Goal: Task Accomplishment & Management: Manage account settings

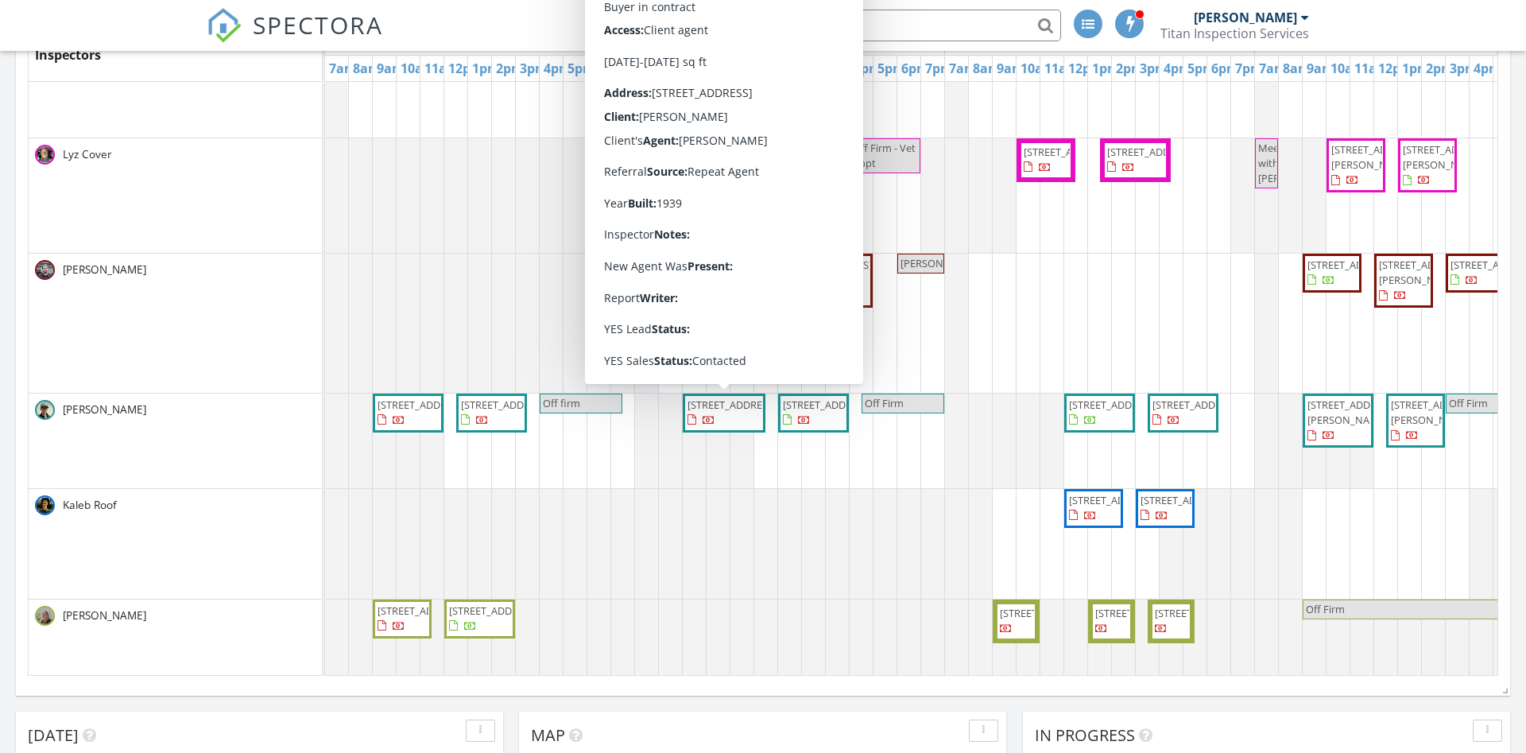
scroll to position [815, 0]
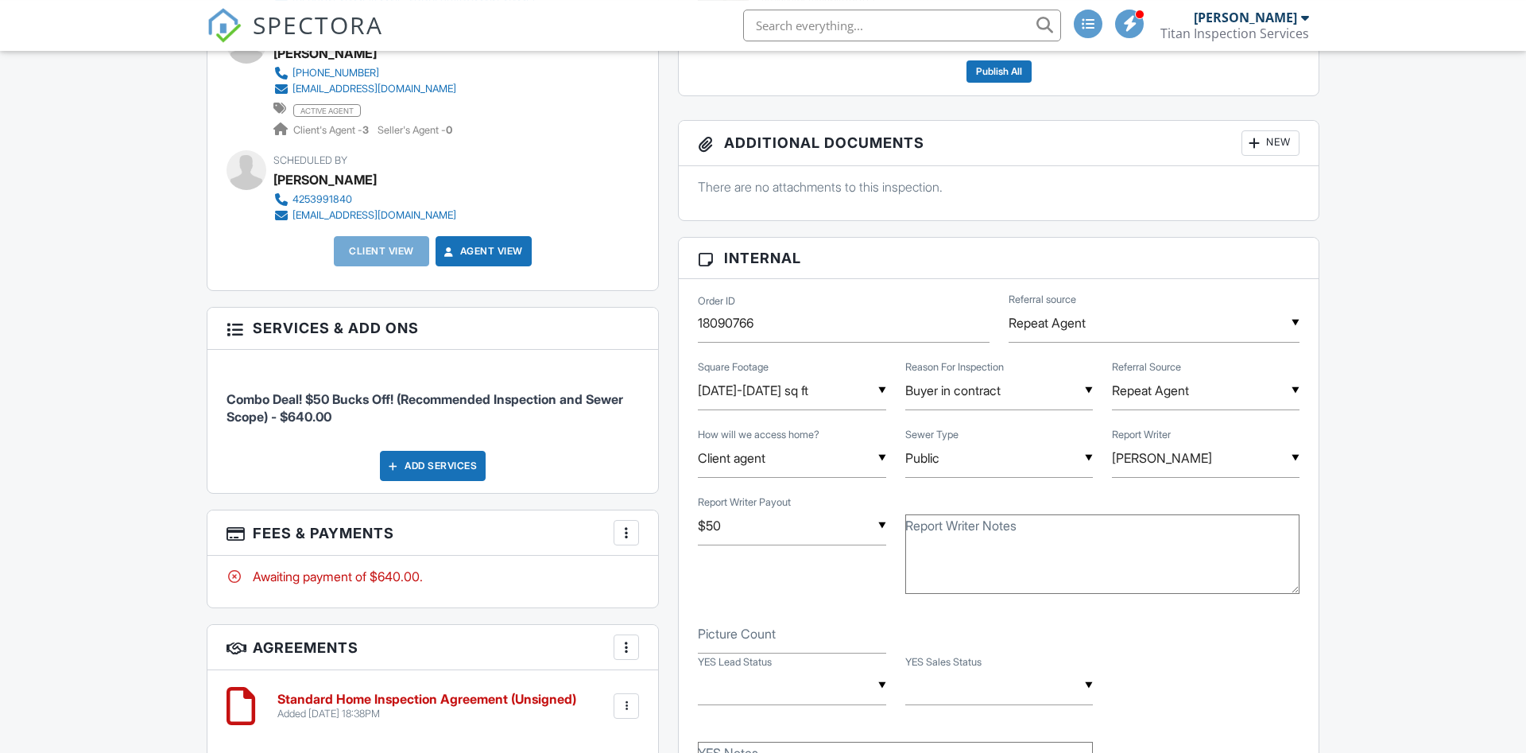
scroll to position [649, 0]
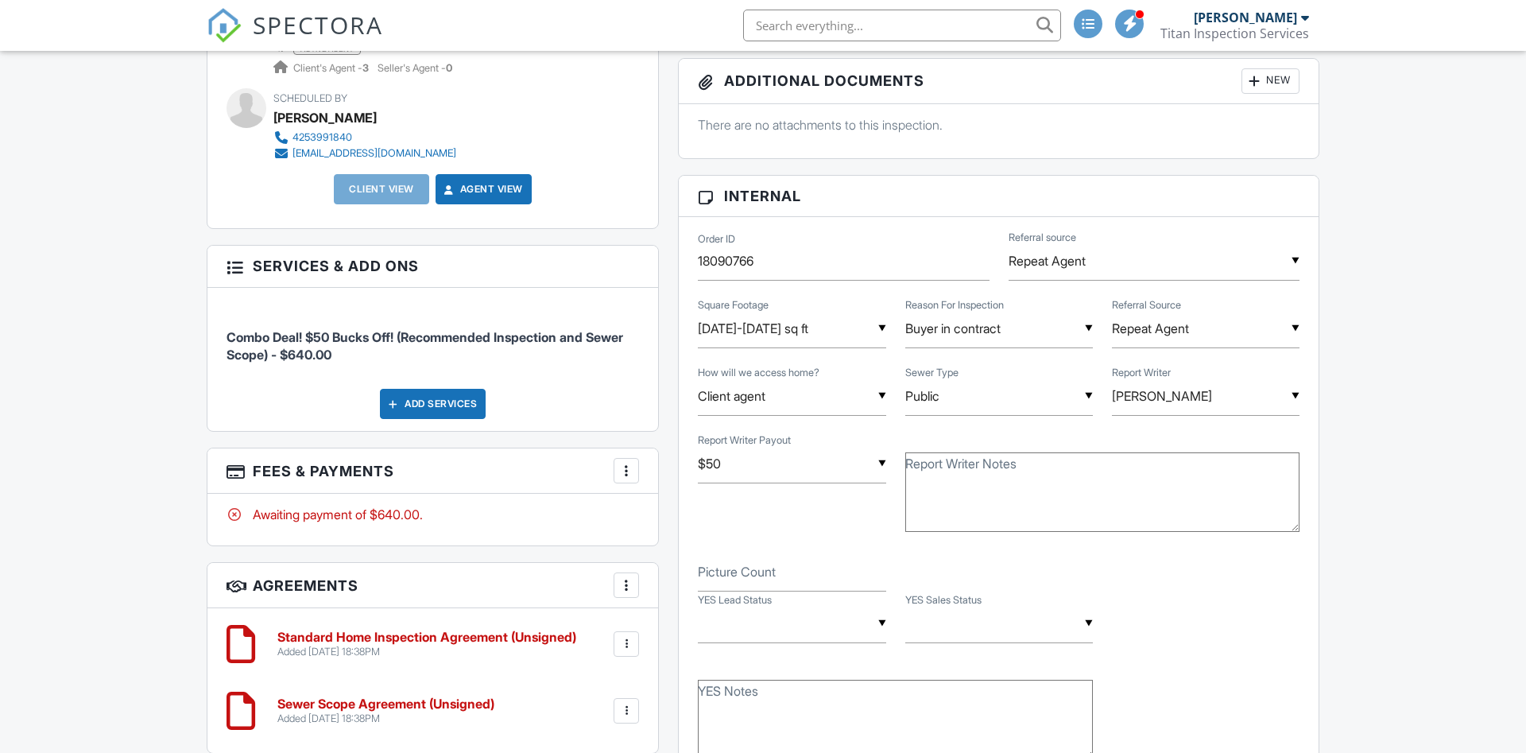
click at [628, 464] on div at bounding box center [627, 471] width 16 height 16
click at [428, 398] on div "Add Services" at bounding box center [433, 404] width 106 height 30
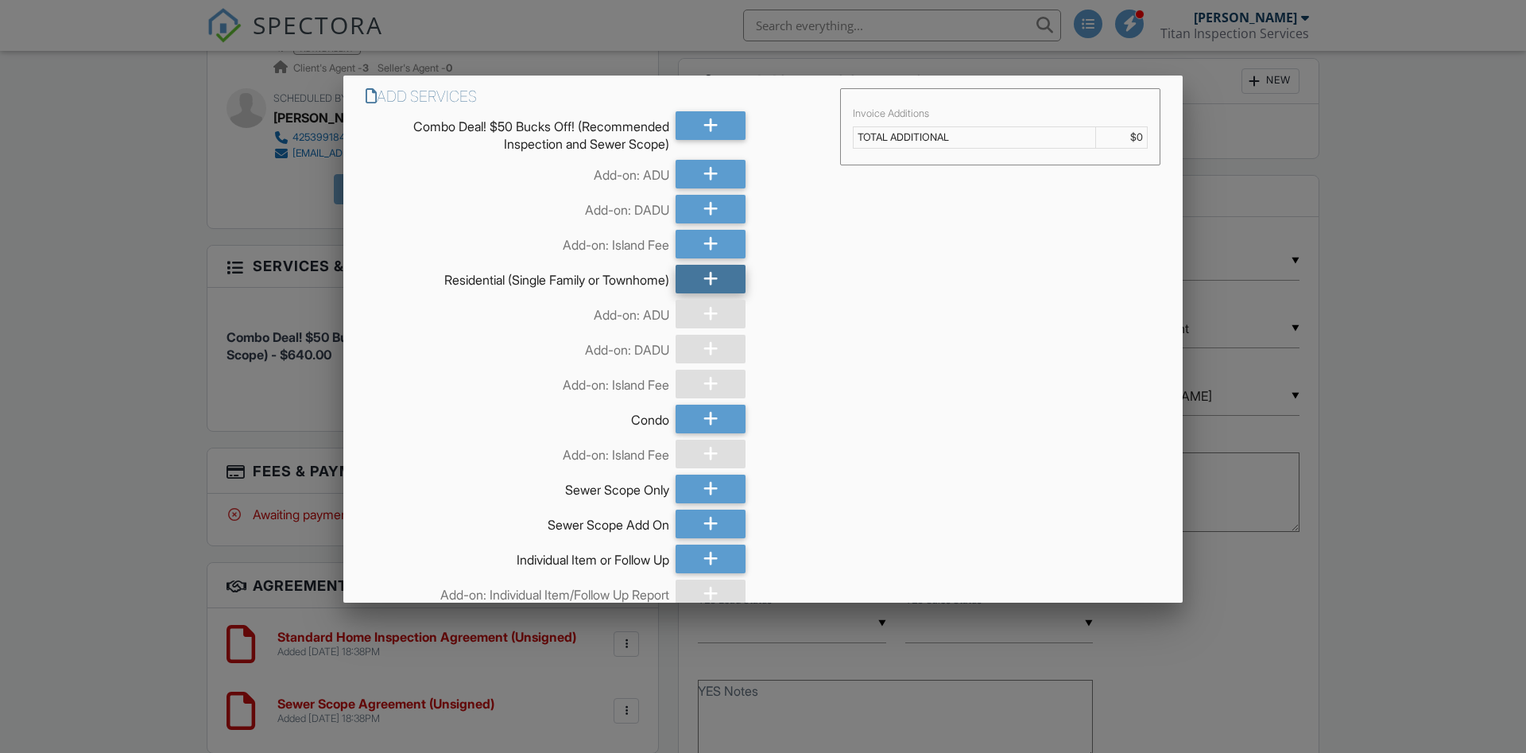
click at [695, 283] on div at bounding box center [711, 279] width 70 height 29
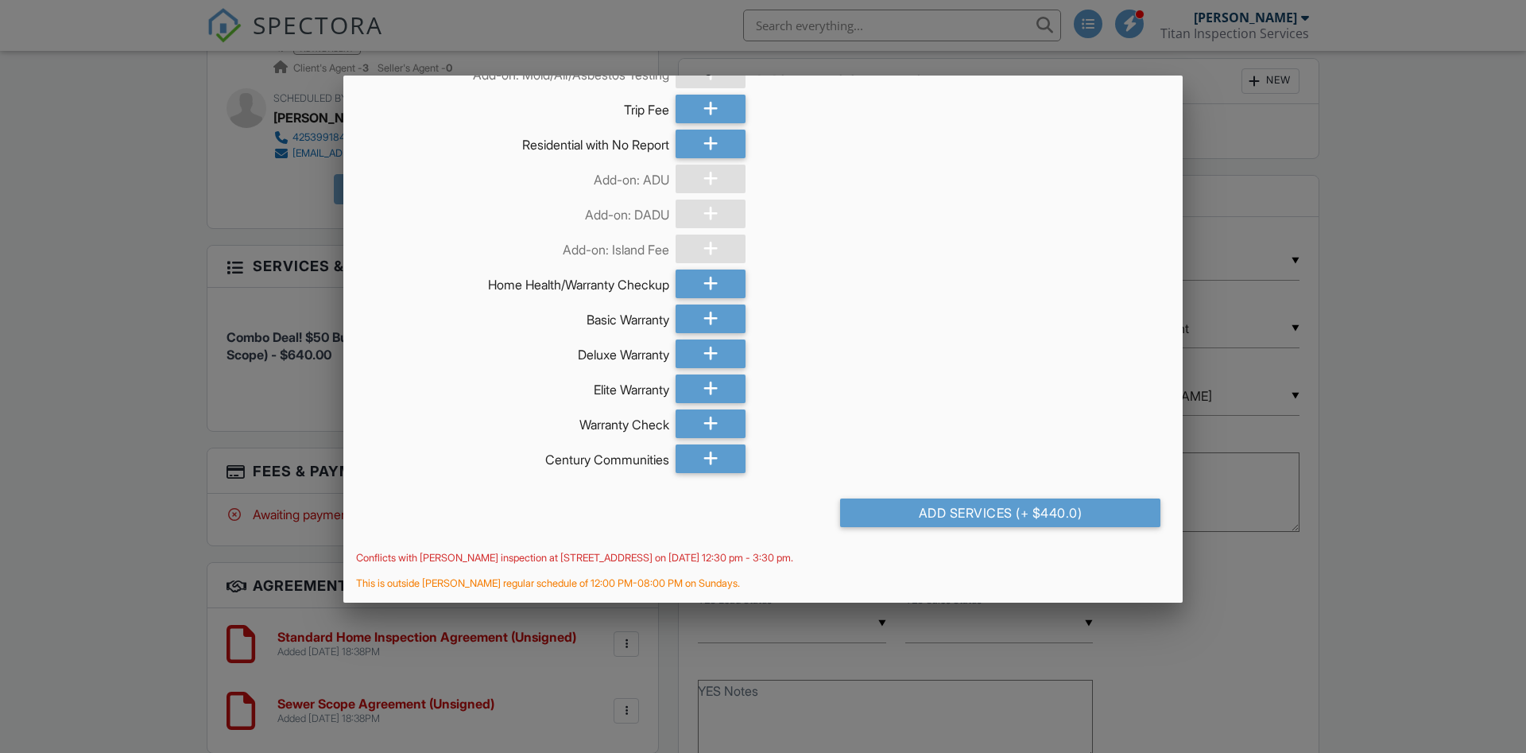
scroll to position [988, 0]
click at [1003, 518] on div "Add Services (+ $440.0)" at bounding box center [1000, 512] width 320 height 29
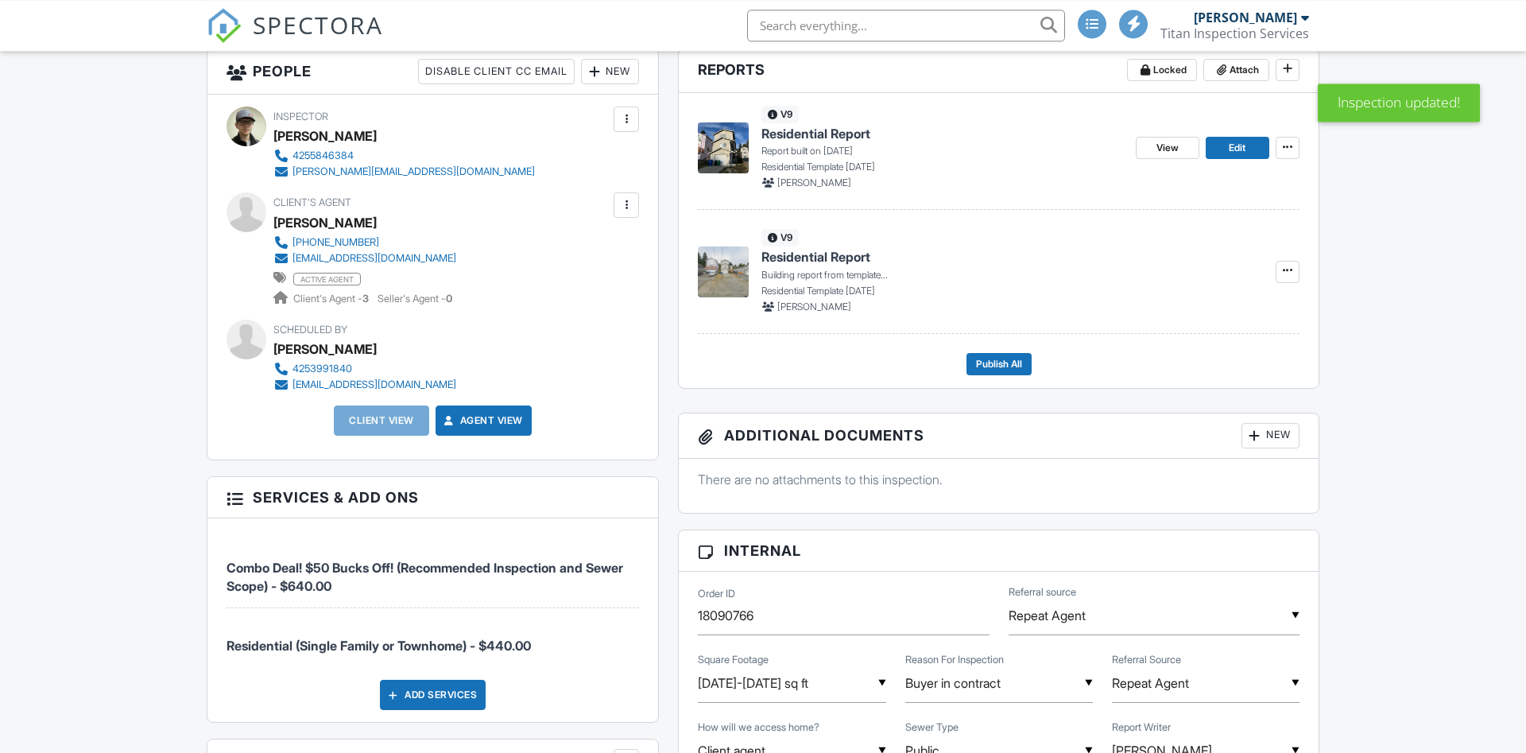
scroll to position [730, 0]
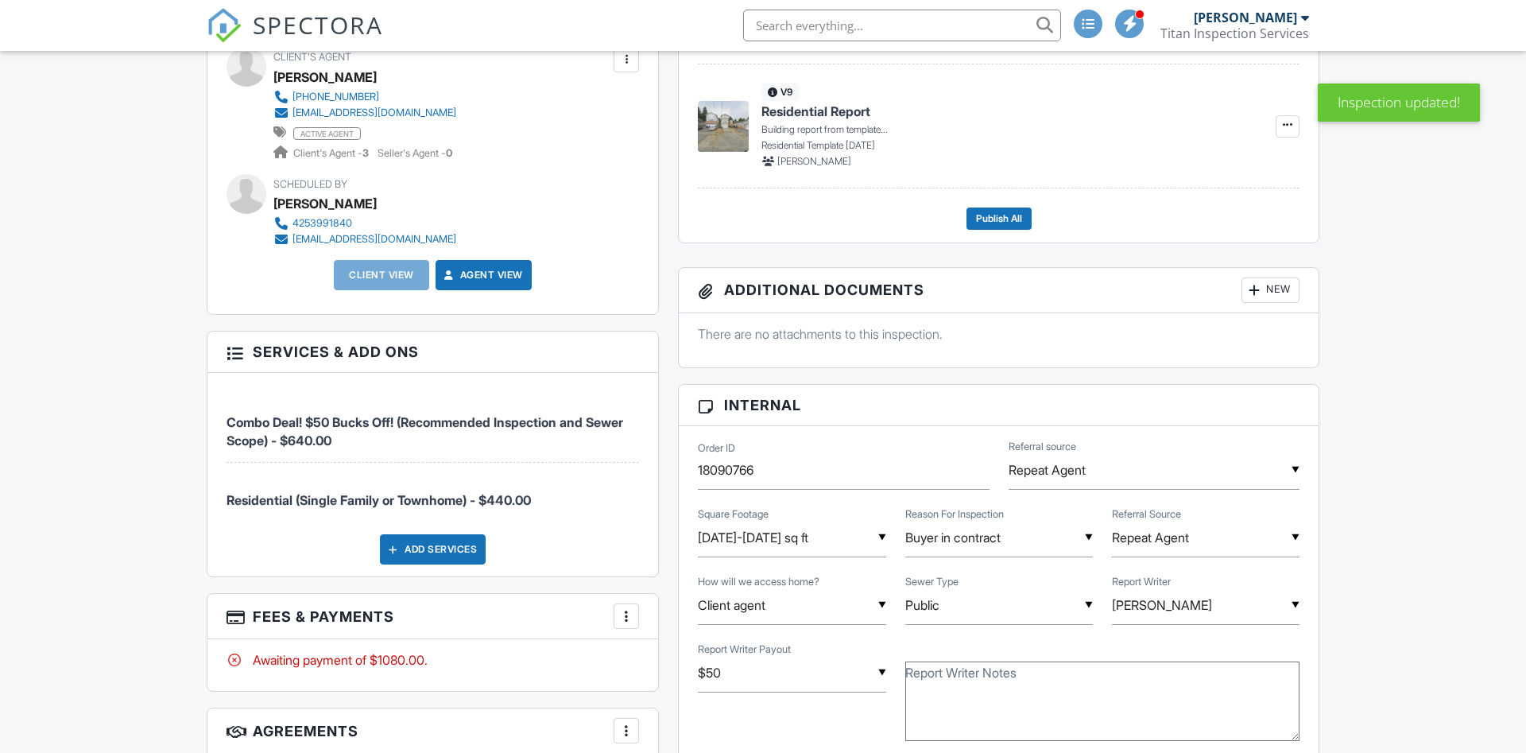
click at [627, 618] on div at bounding box center [627, 616] width 16 height 16
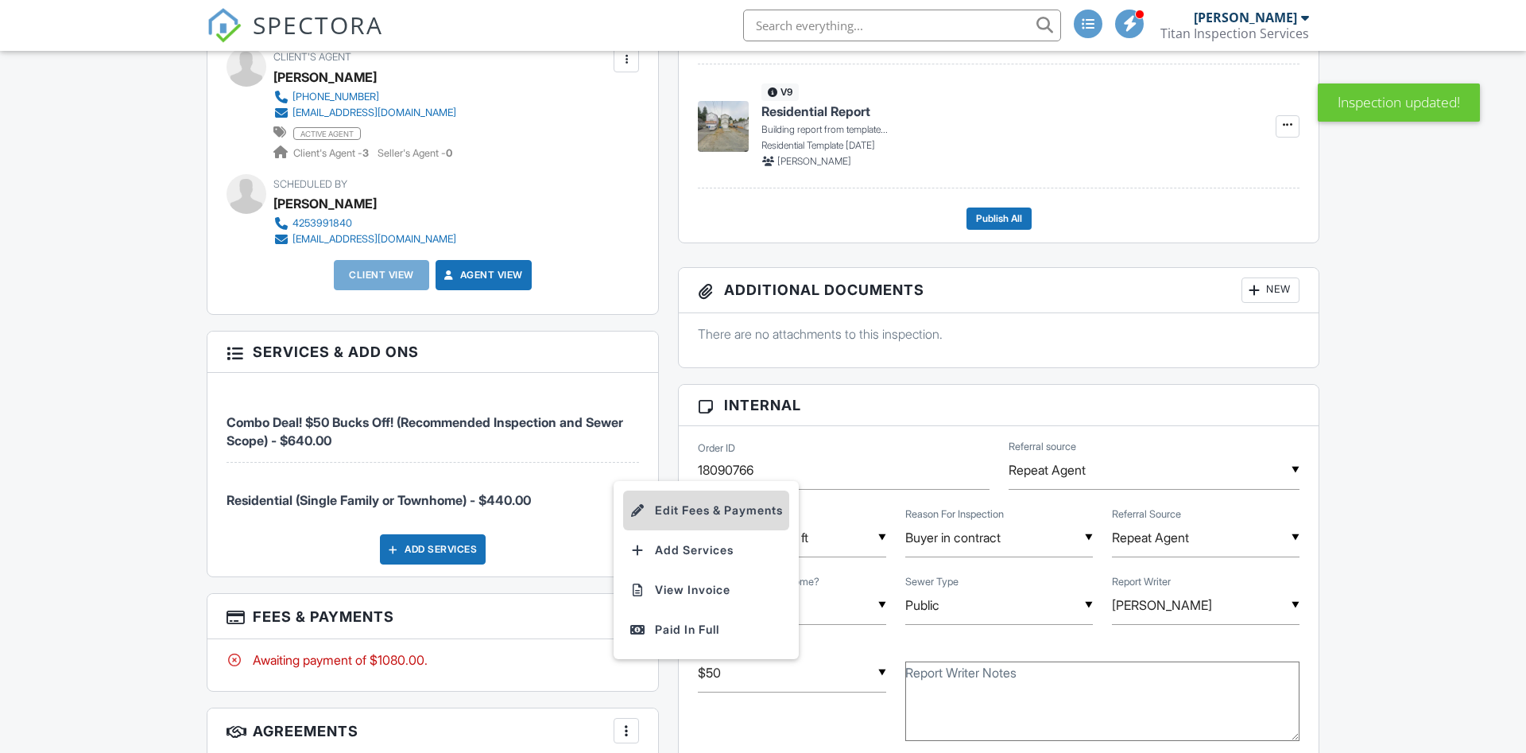
click at [668, 512] on li "Edit Fees & Payments" at bounding box center [706, 511] width 166 height 40
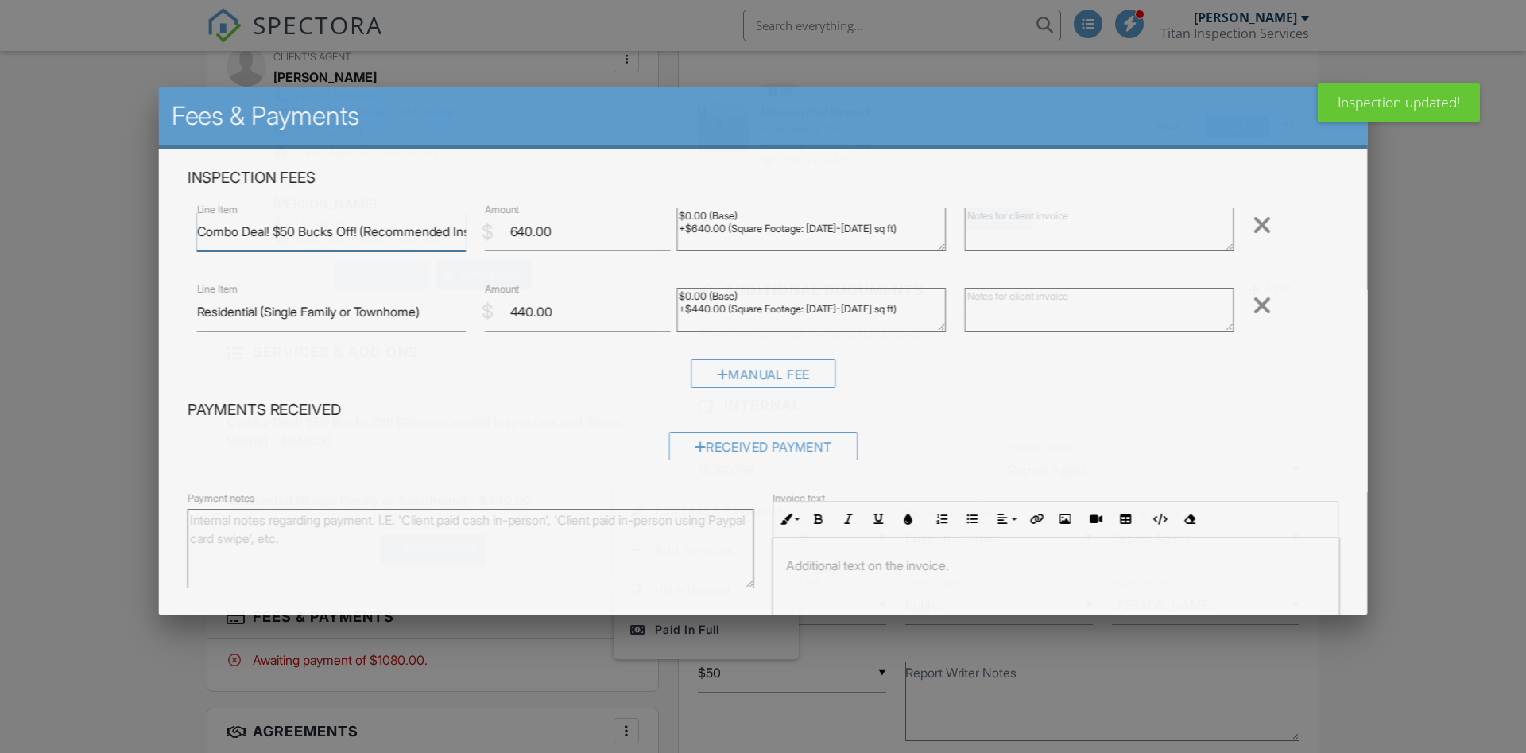
scroll to position [0, 174]
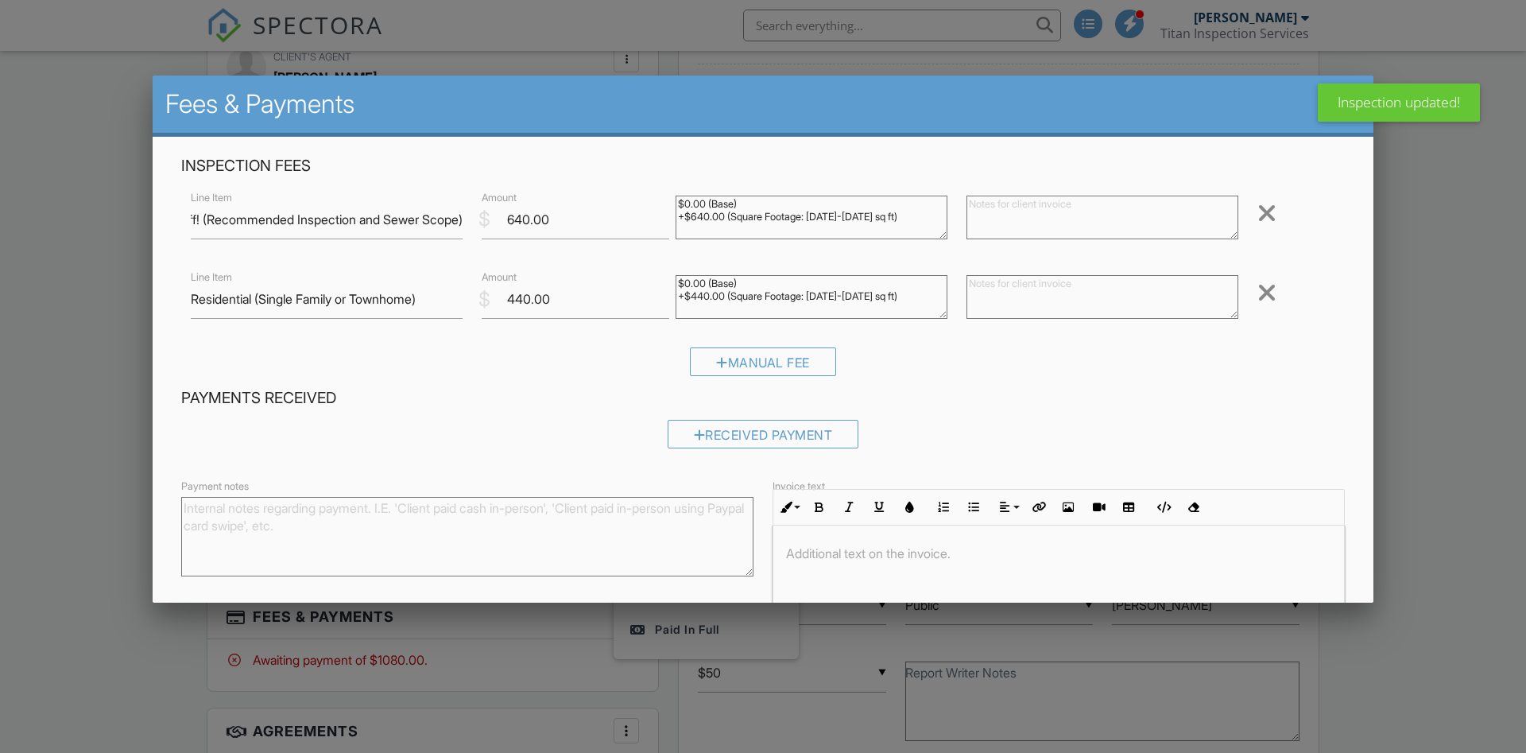
click at [1266, 207] on div at bounding box center [1267, 212] width 19 height 25
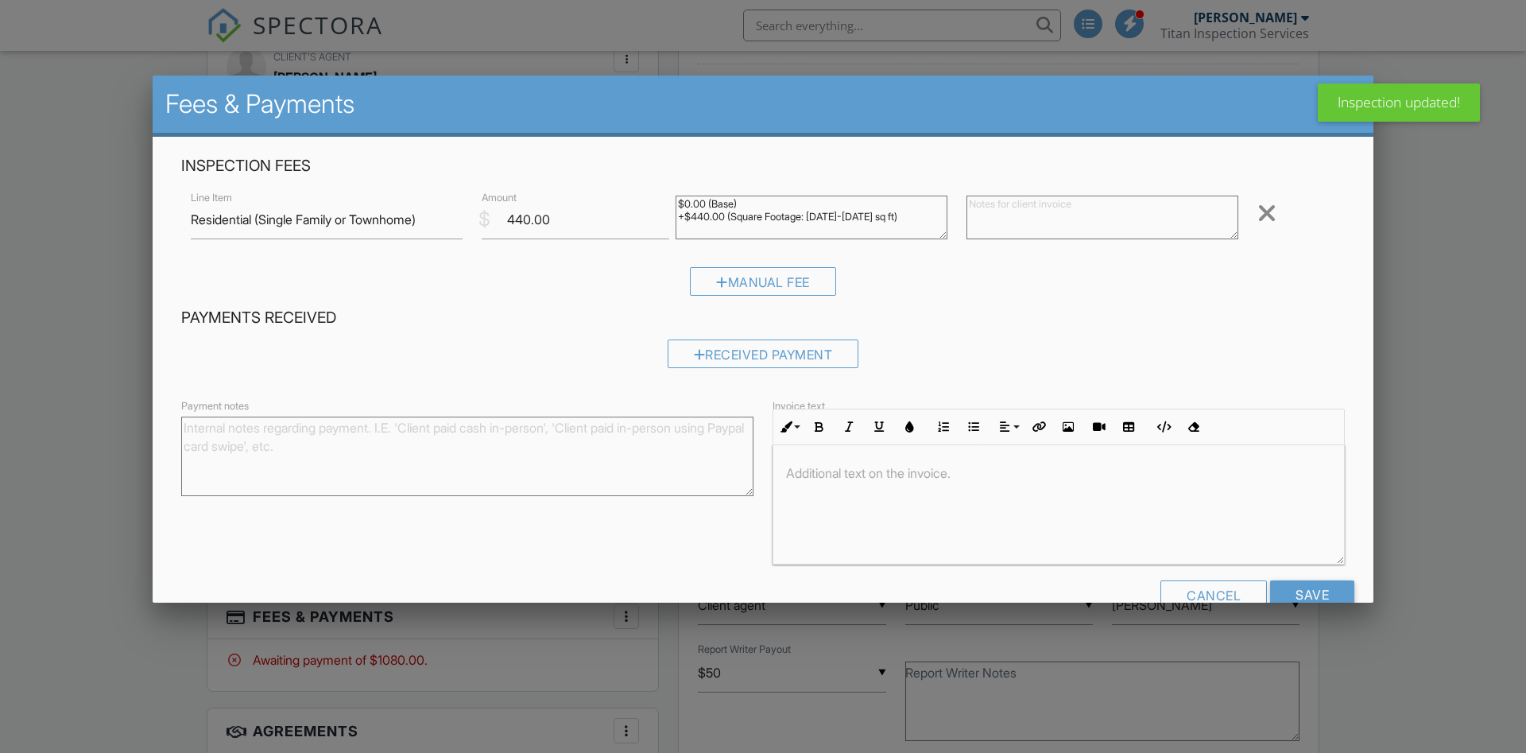
scroll to position [35, 0]
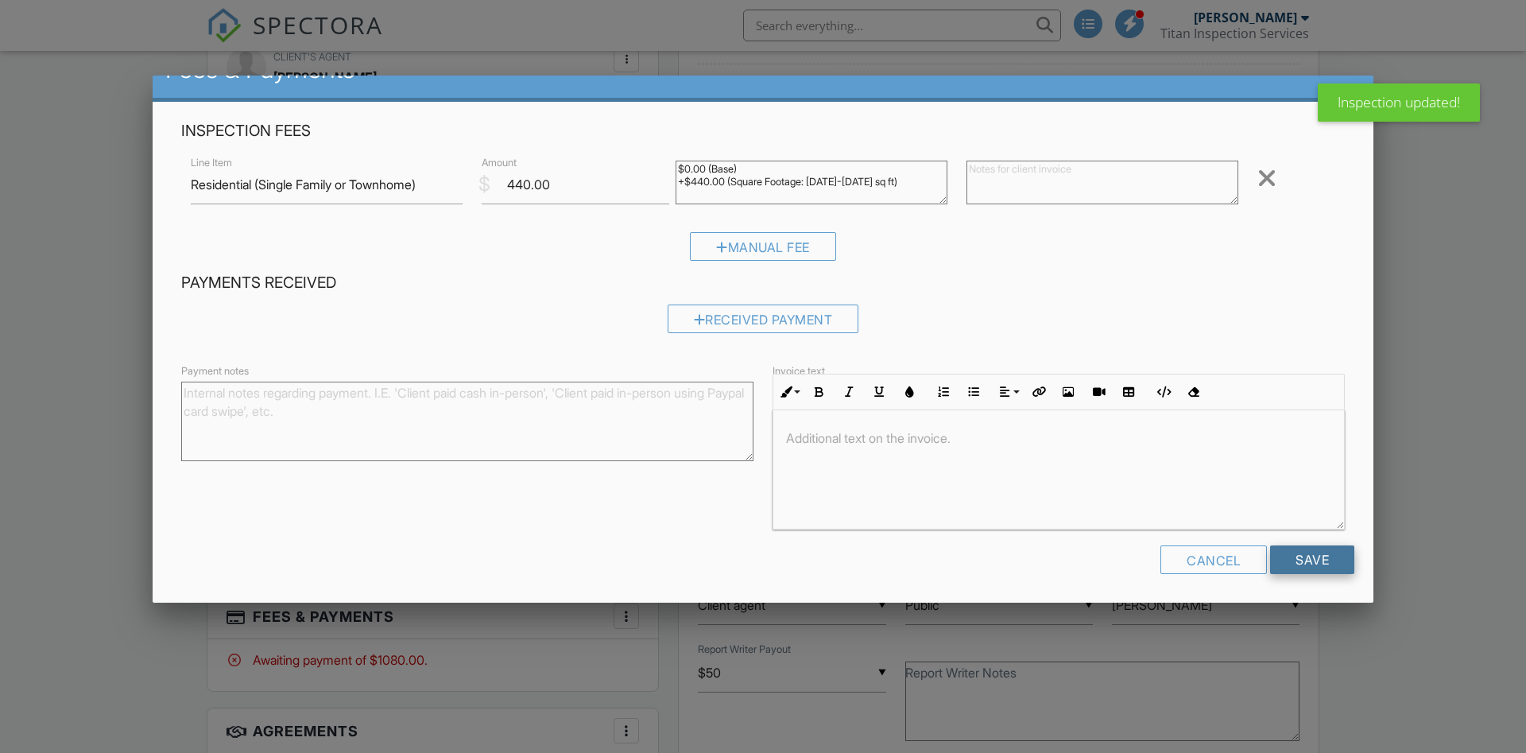
click at [1325, 557] on input "Save" at bounding box center [1312, 559] width 84 height 29
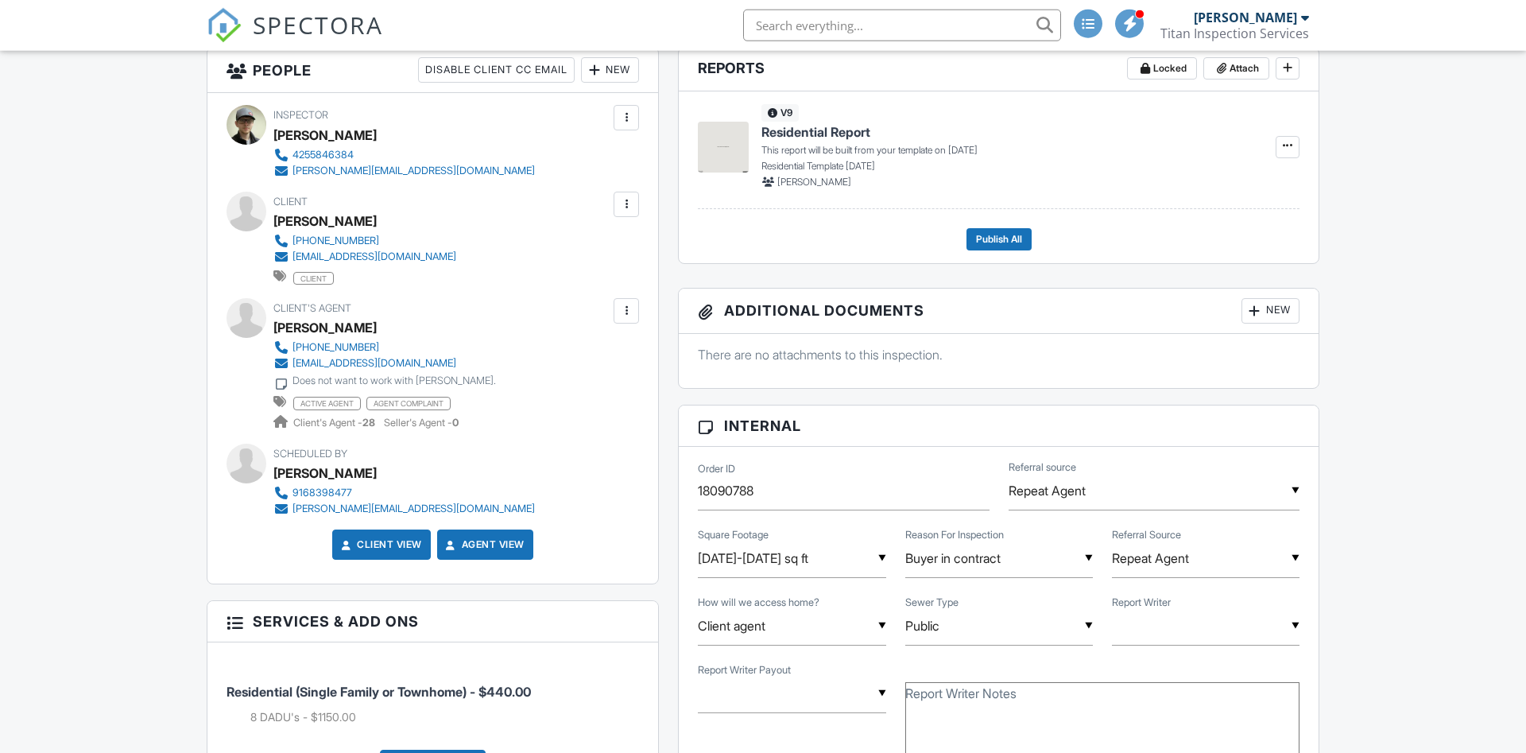
scroll to position [405, 0]
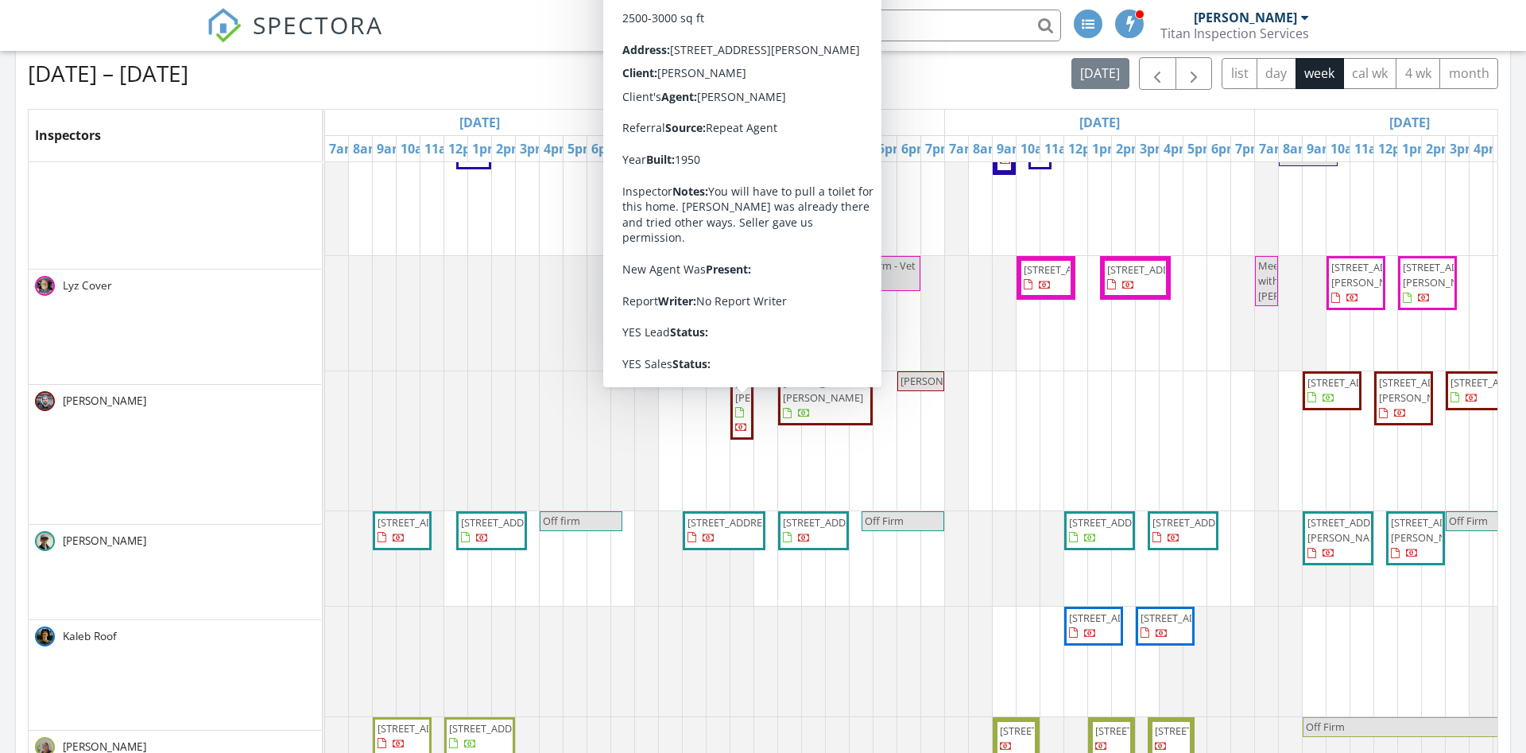
scroll to position [815, 0]
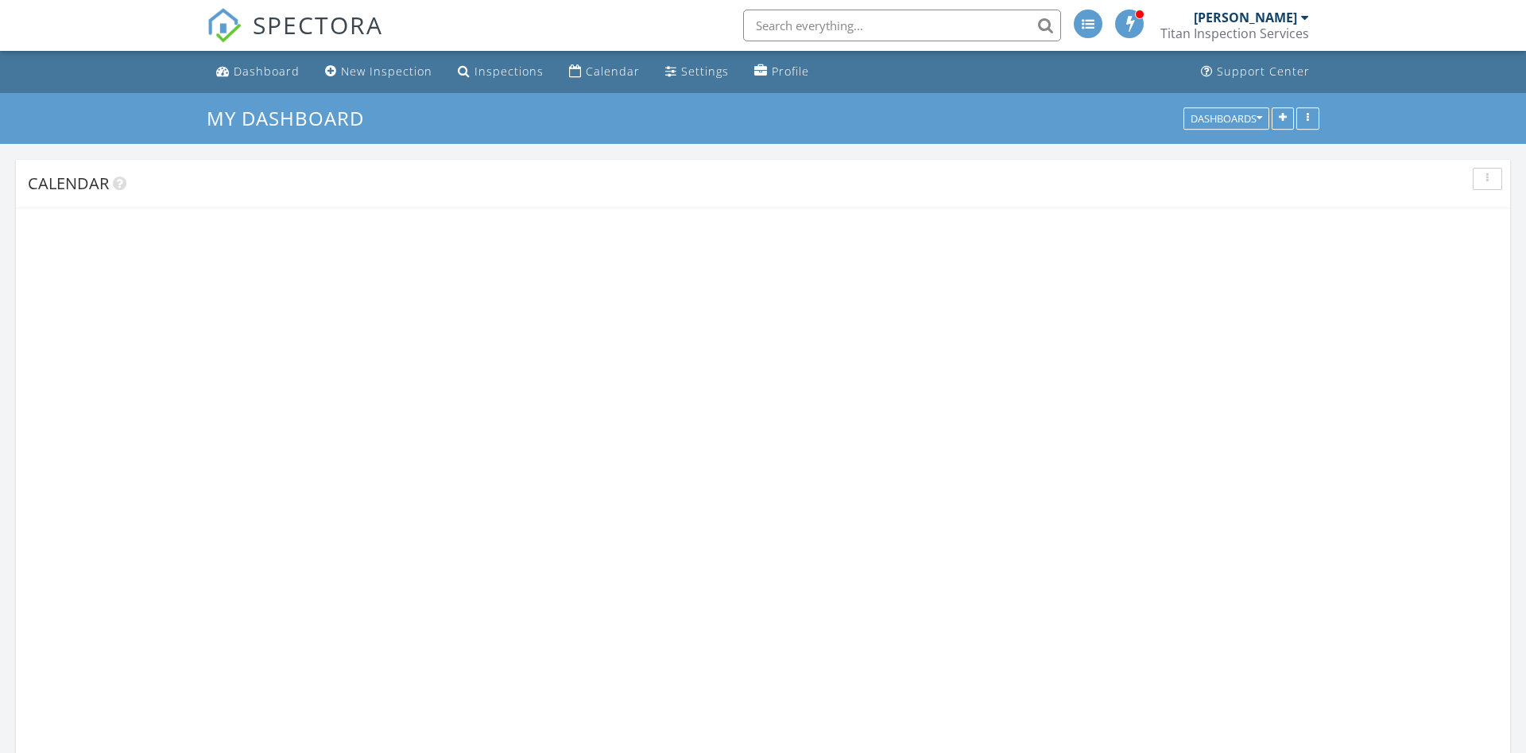
scroll to position [1289, 1527]
drag, startPoint x: 753, startPoint y: 20, endPoint x: 768, endPoint y: 24, distance: 15.6
click at [754, 20] on input "text" at bounding box center [902, 26] width 318 height 32
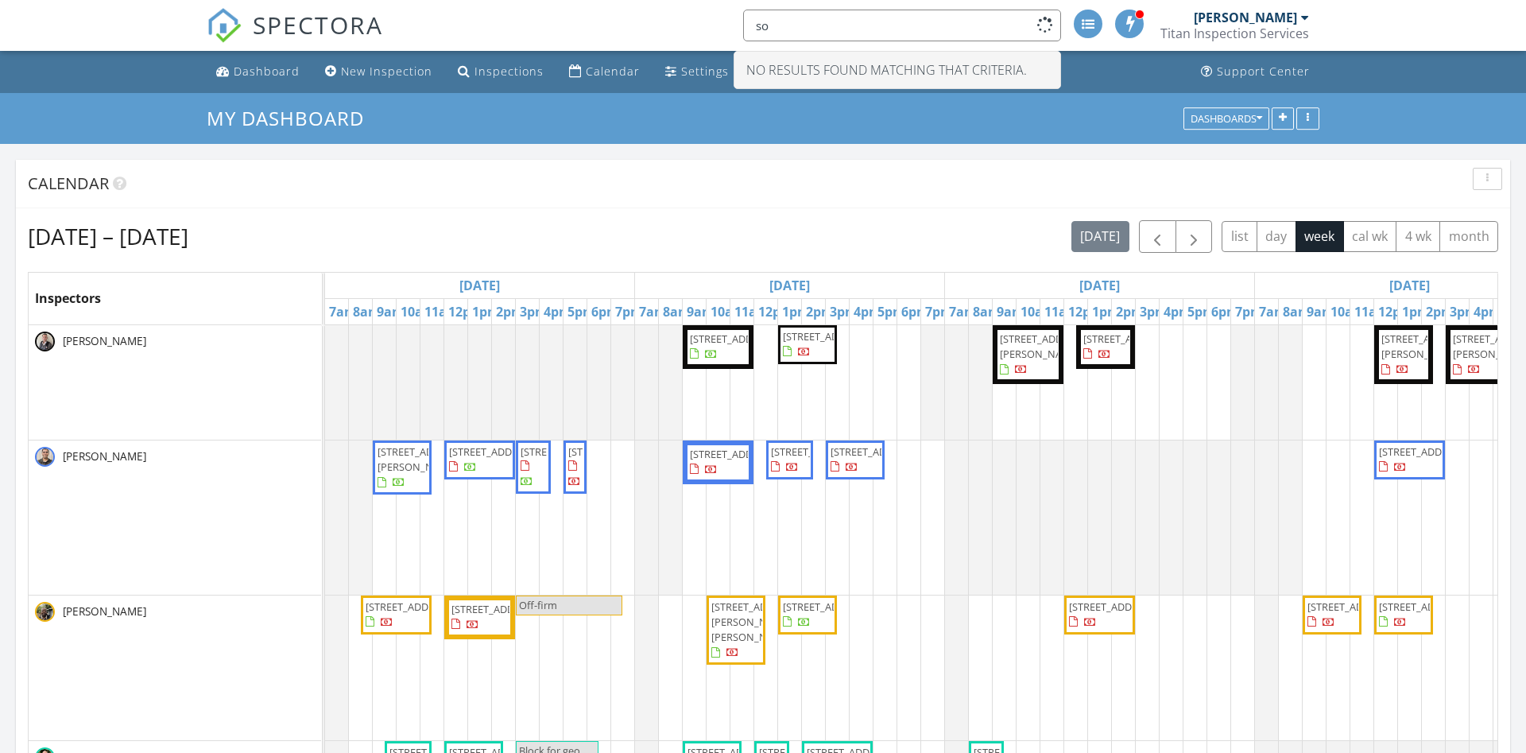
type input "s"
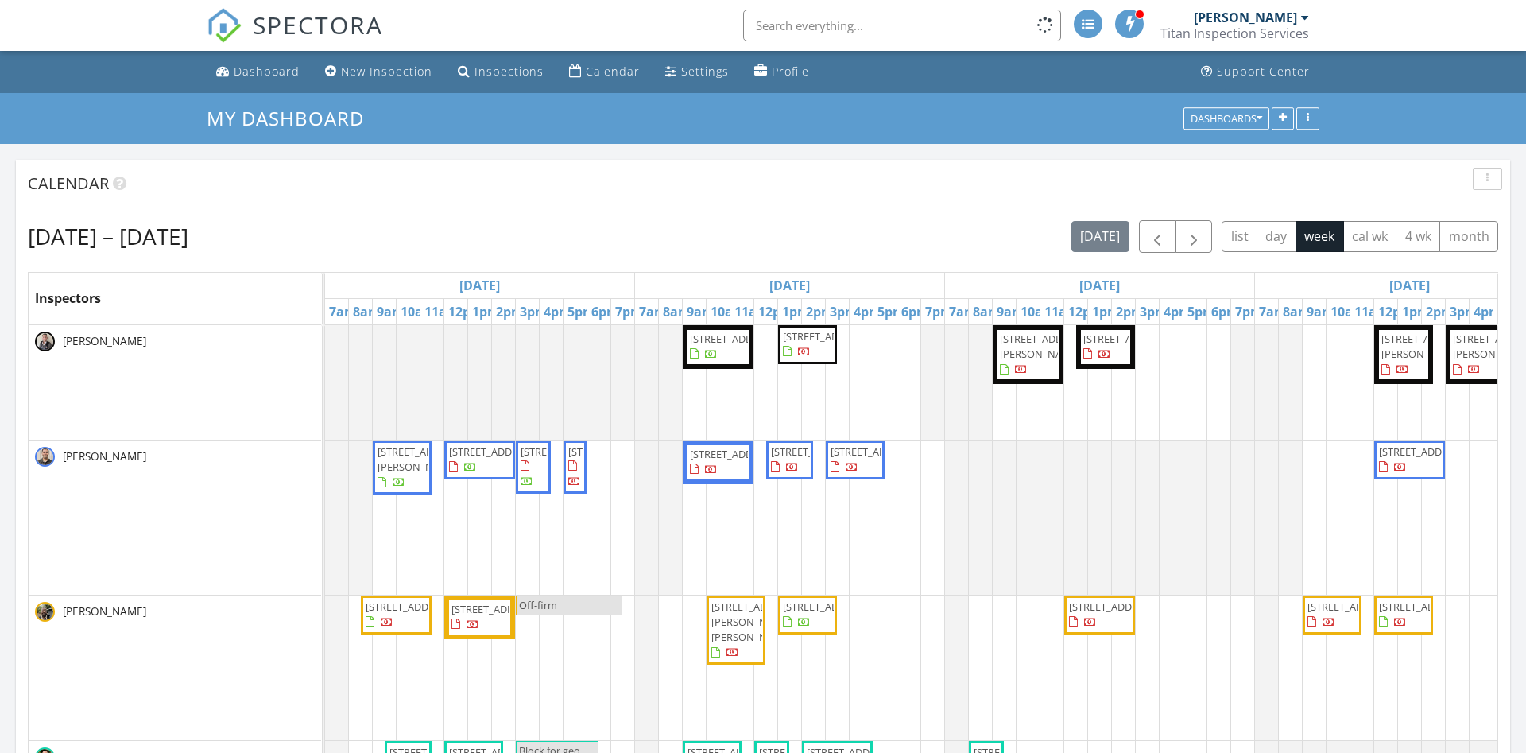
click at [642, 36] on div "SPECTORA [PERSON_NAME] Titan Inspection Services Role: Inspector Change Role Da…" at bounding box center [763, 25] width 1113 height 51
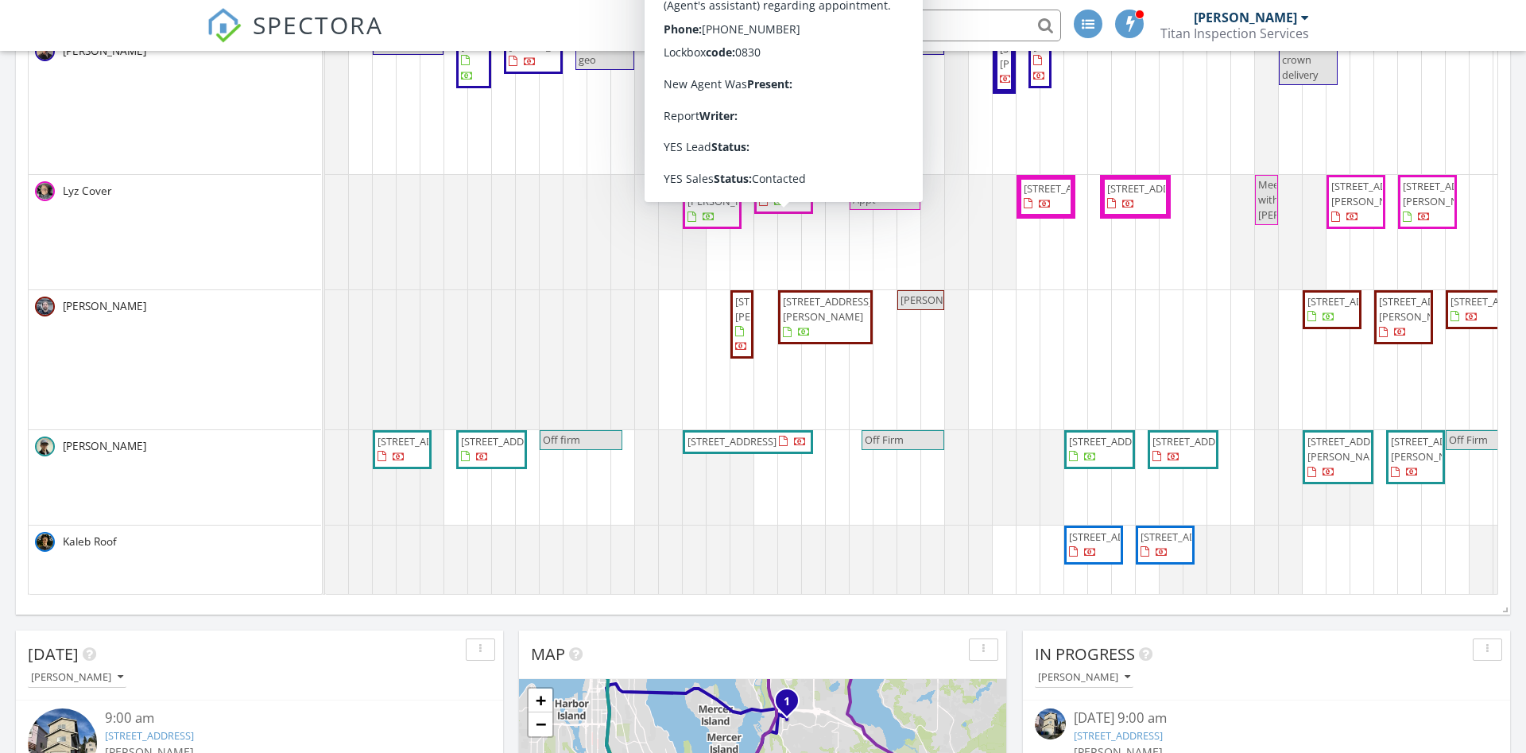
scroll to position [735, 0]
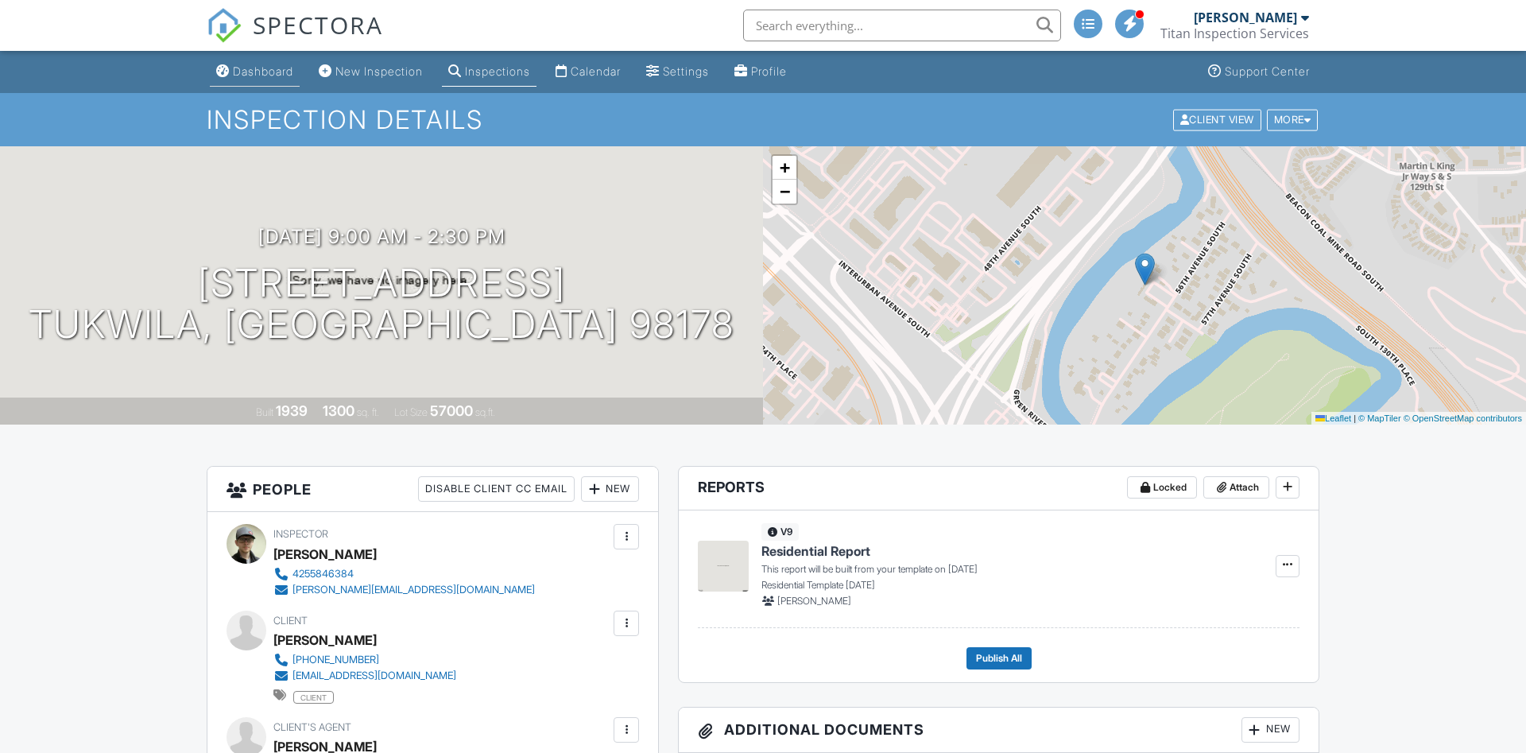
click at [294, 79] on link "Dashboard" at bounding box center [255, 71] width 90 height 29
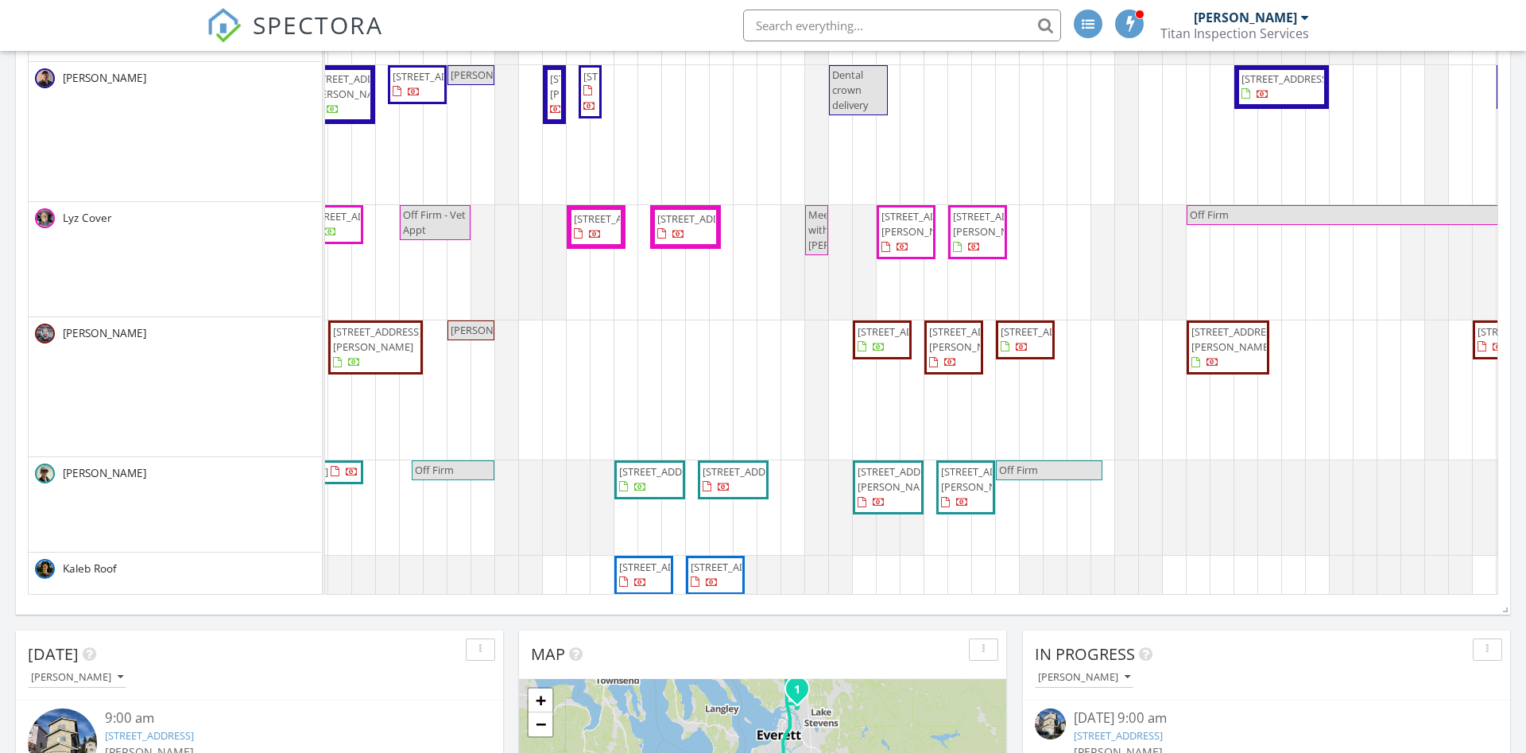
drag, startPoint x: 1257, startPoint y: 463, endPoint x: 1325, endPoint y: 481, distance: 69.8
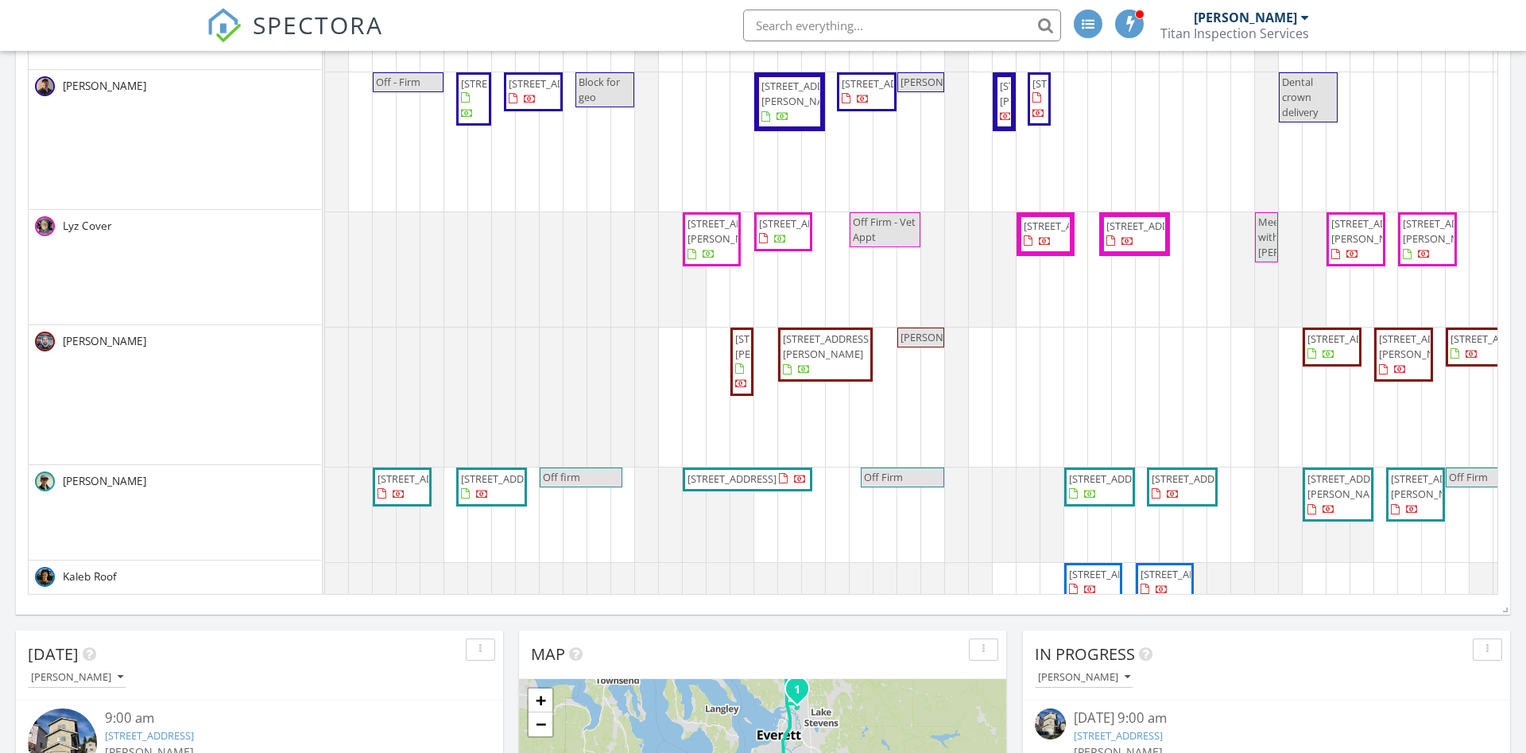
drag, startPoint x: 1315, startPoint y: 481, endPoint x: 1029, endPoint y: 463, distance: 286.8
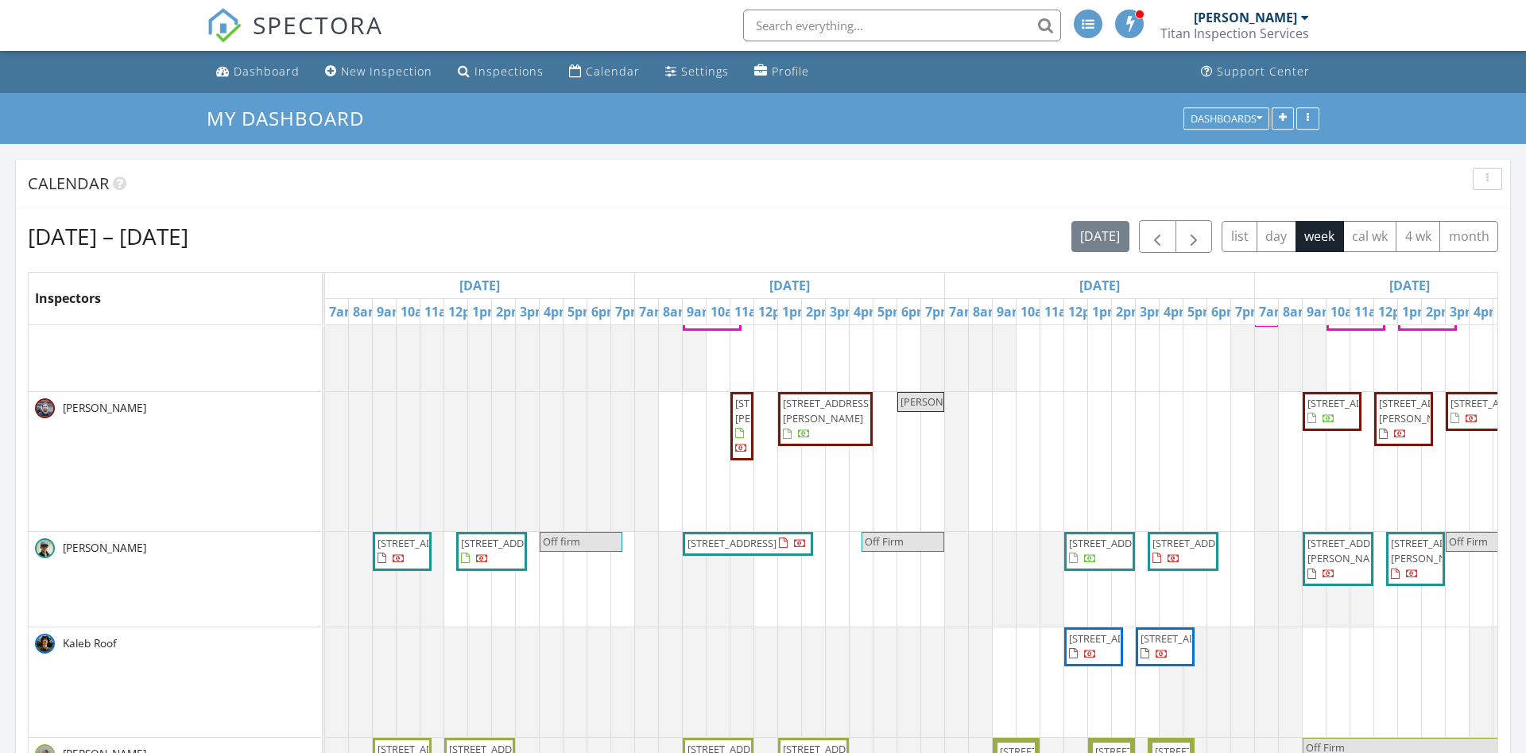
scroll to position [906, 0]
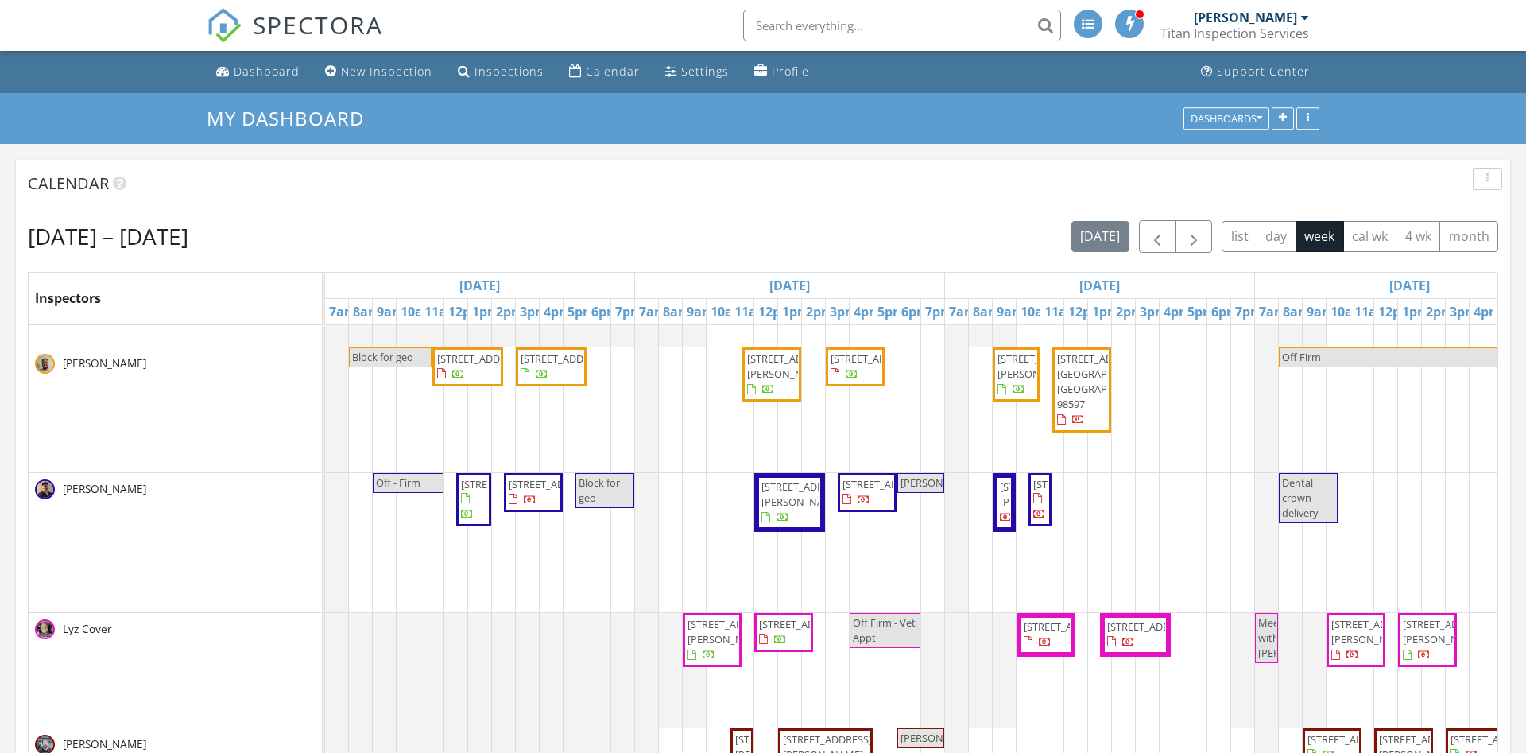
drag, startPoint x: 605, startPoint y: 531, endPoint x: 138, endPoint y: 510, distance: 467.1
